Goal: Communication & Community: Answer question/provide support

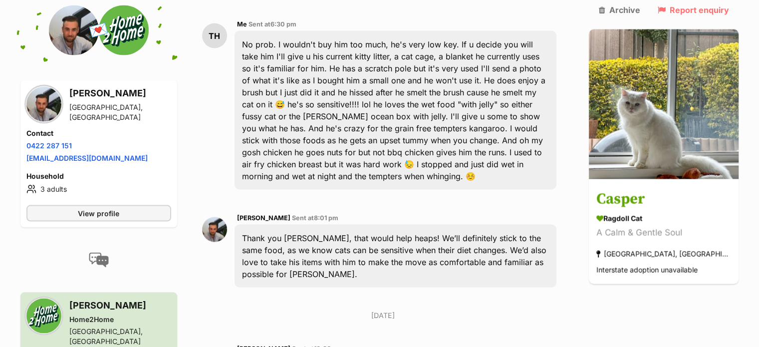
scroll to position [1916, 0]
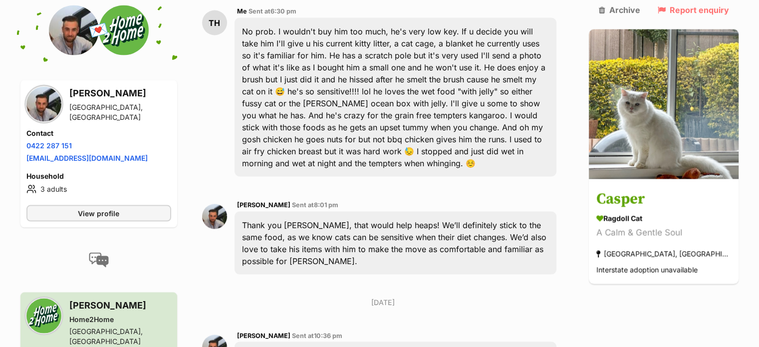
type textarea "h"
type textarea "Hi [PERSON_NAME]! [DATE]. He's never had insurance. Honestly never had any heal…"
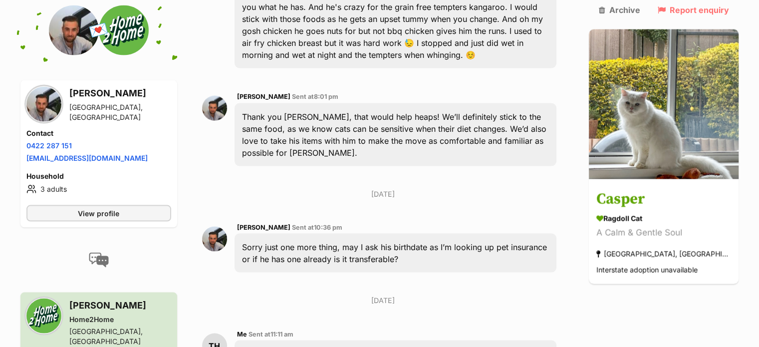
scroll to position [2035, 0]
